Goal: Transaction & Acquisition: Subscribe to service/newsletter

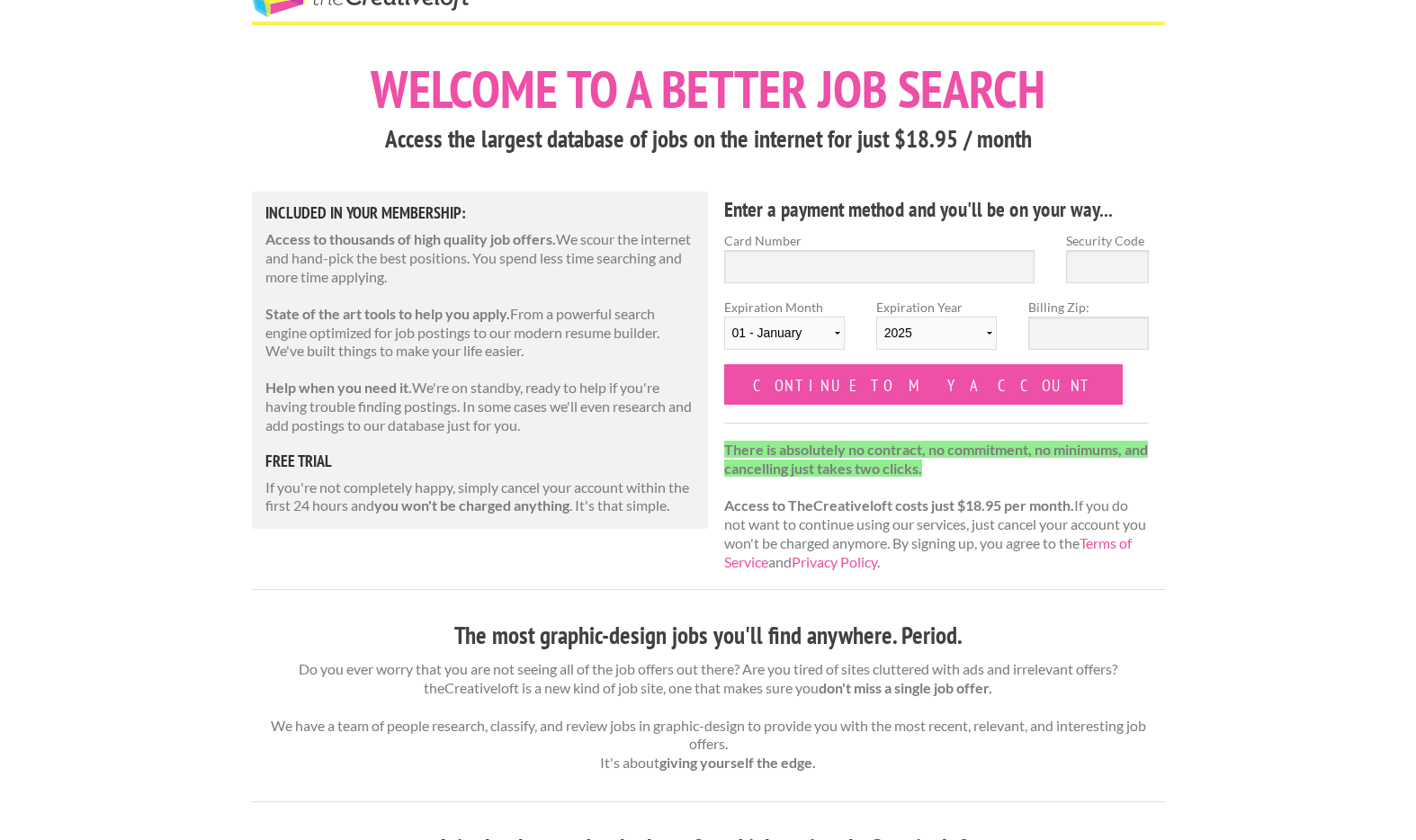
scroll to position [62, 0]
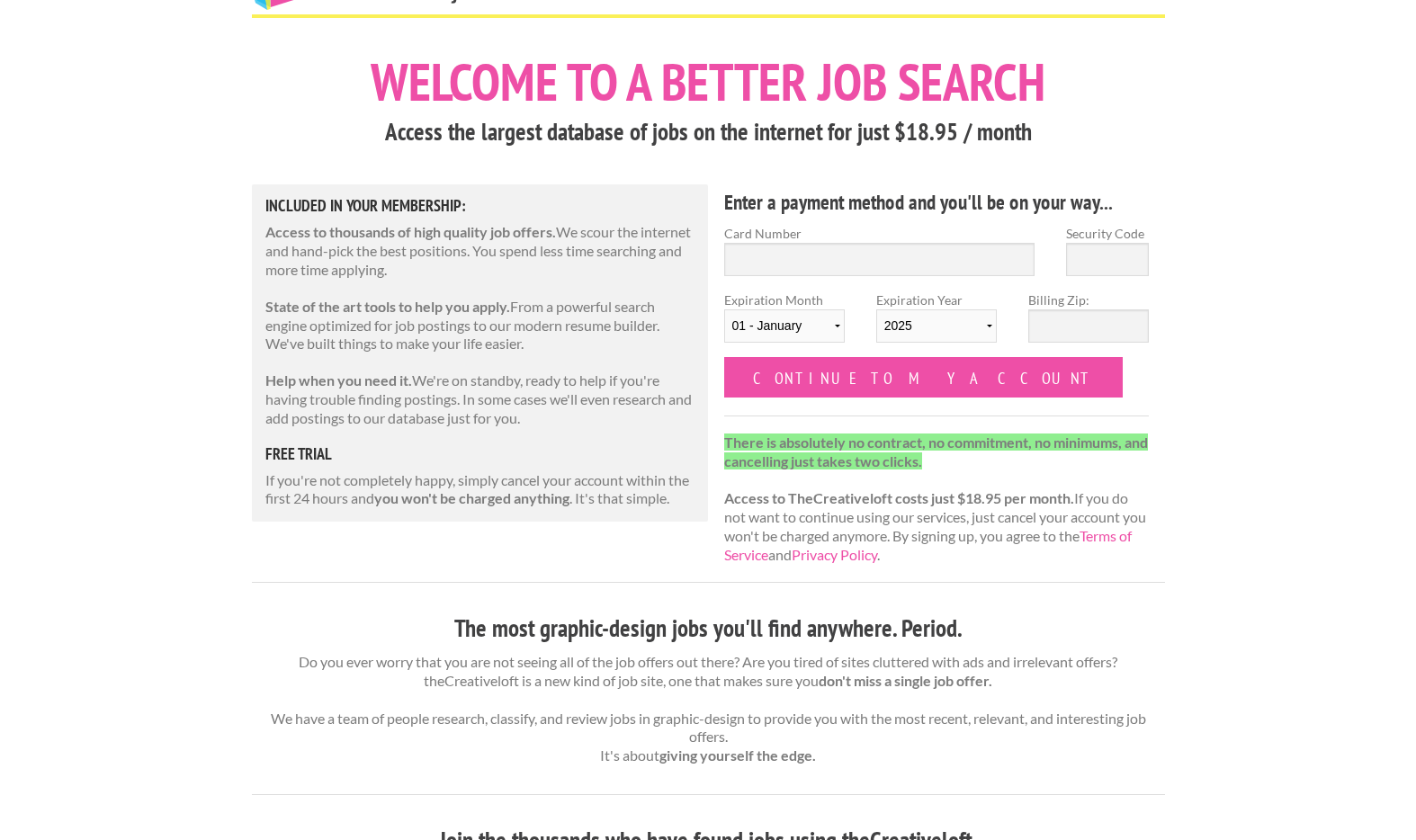
click at [461, 387] on p "Help when you need it. We're on standby, ready to help if you're having trouble…" at bounding box center [481, 399] width 430 height 56
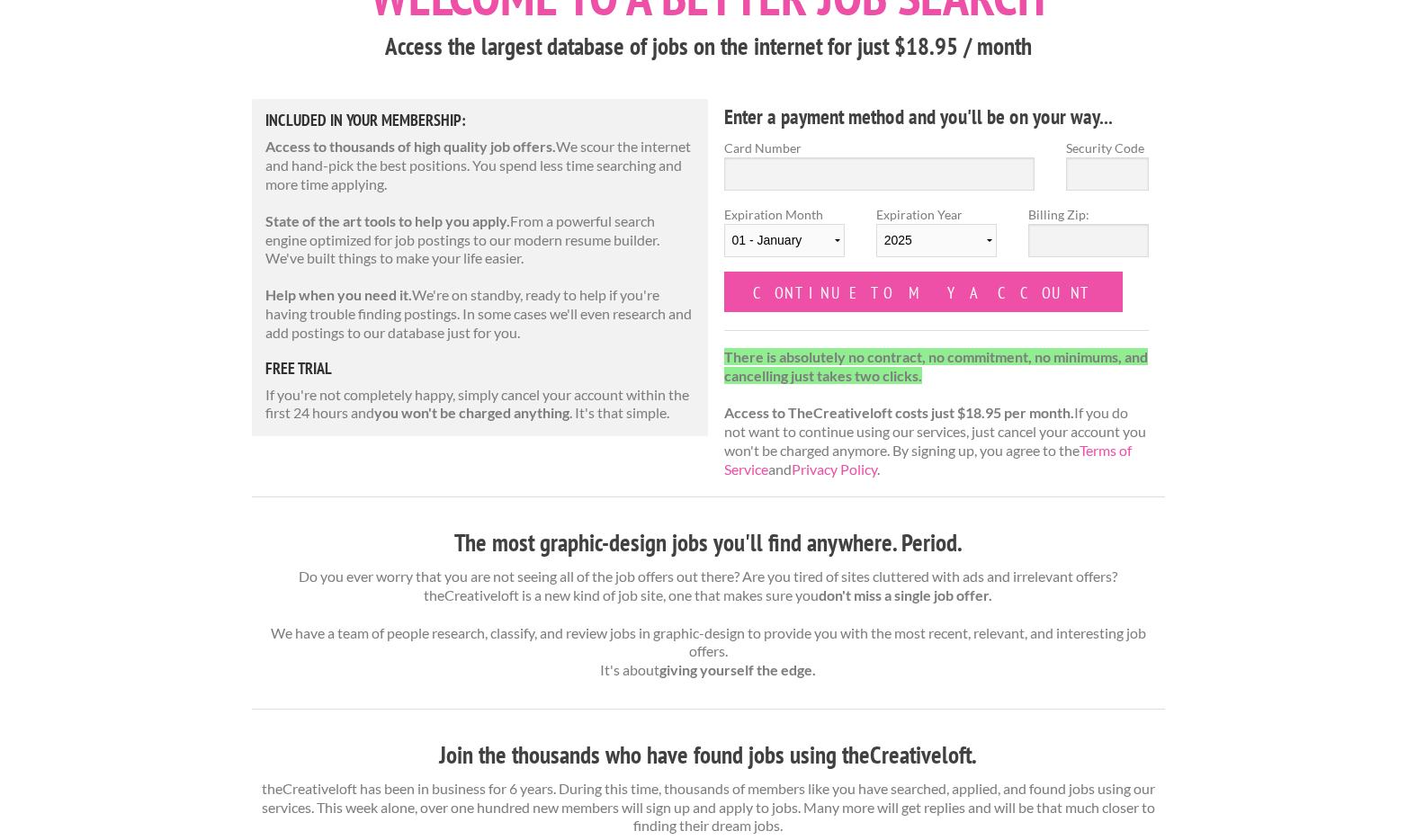
scroll to position [0, 0]
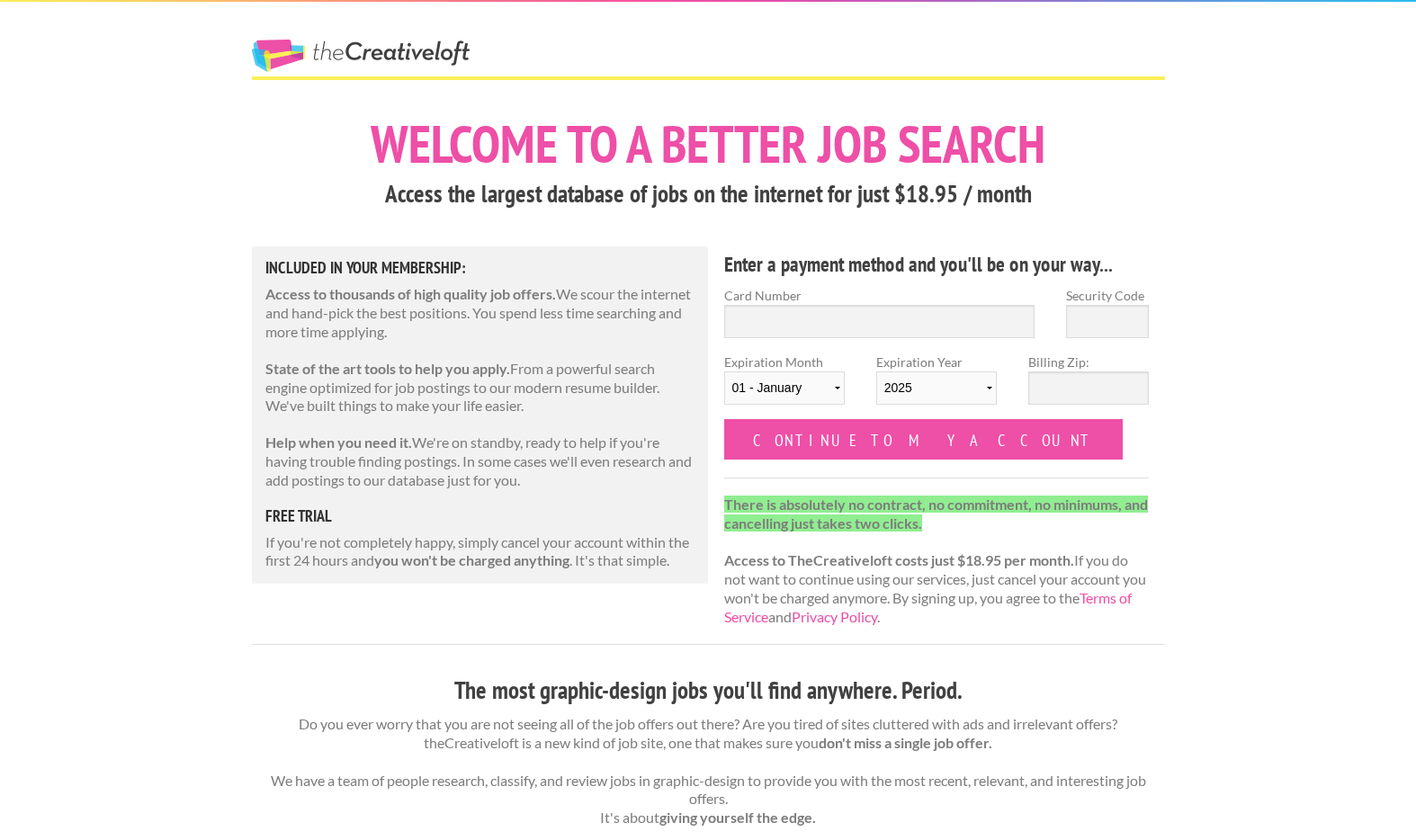
click at [357, 540] on p "If you're not completely happy, simply cancel your account within the first 24 …" at bounding box center [481, 552] width 430 height 38
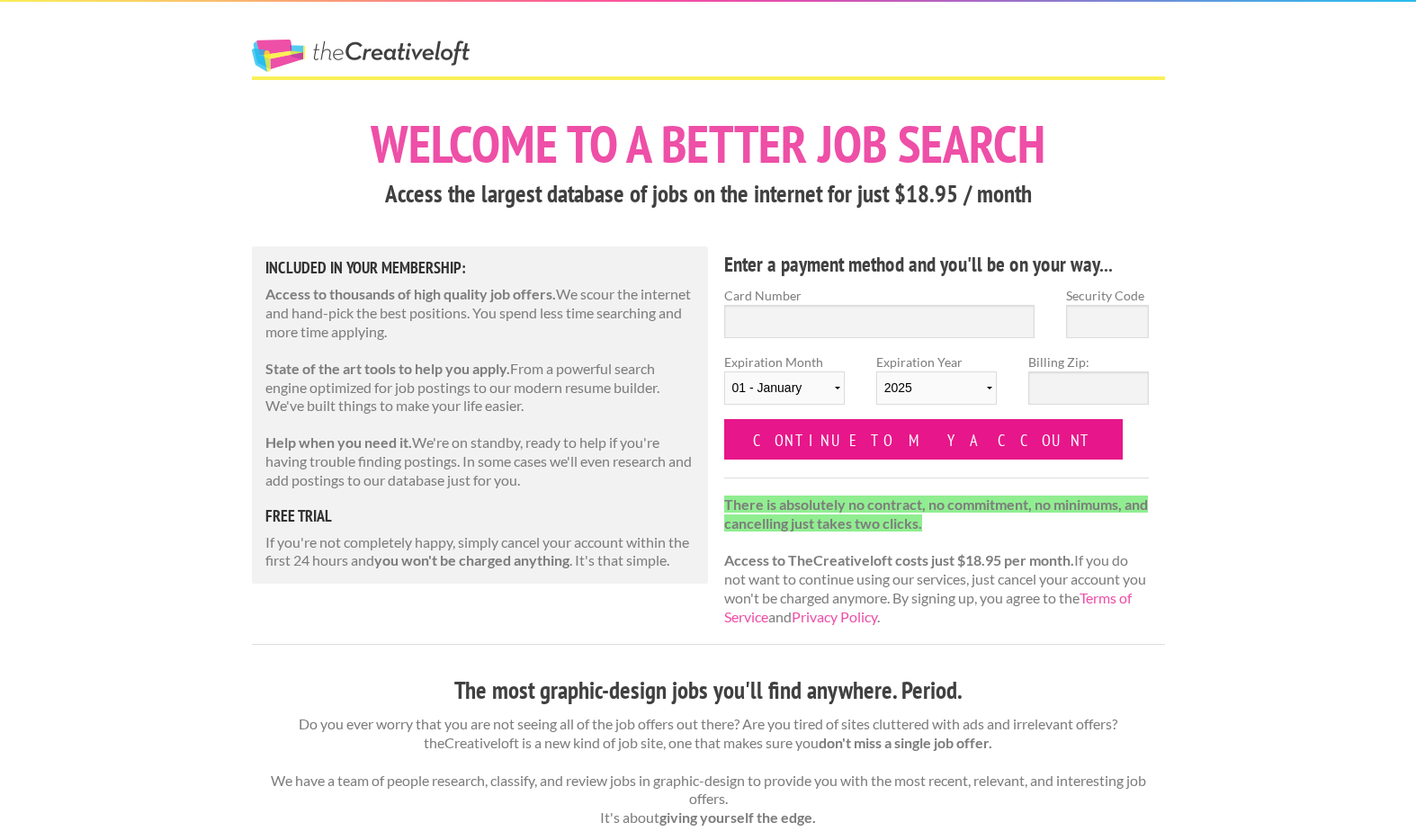
click at [826, 445] on input "Continue to my account" at bounding box center [923, 439] width 399 height 41
